Goal: Find specific page/section: Find specific page/section

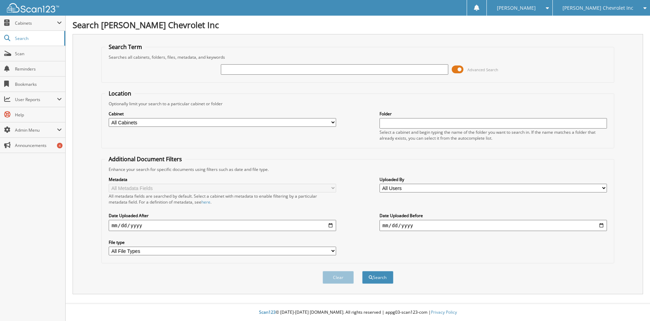
click at [277, 70] on input "text" at bounding box center [334, 69] width 227 height 10
type input "j3783"
click at [362, 271] on button "Search" at bounding box center [377, 277] width 31 height 13
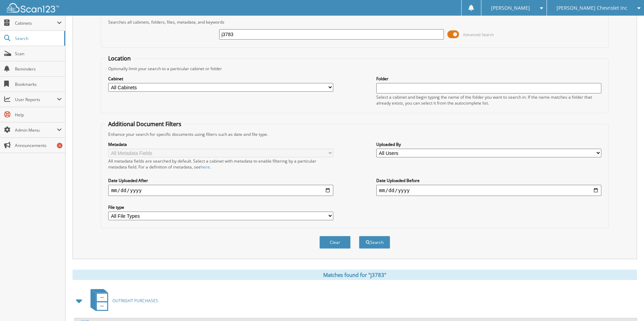
scroll to position [105, 0]
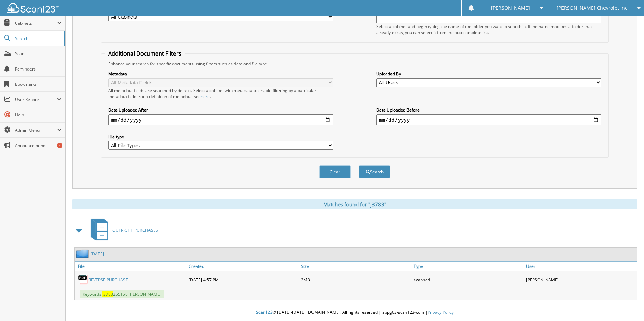
click at [123, 279] on link "REVERSE PURCHASE" at bounding box center [108, 280] width 40 height 6
